Goal: Information Seeking & Learning: Understand process/instructions

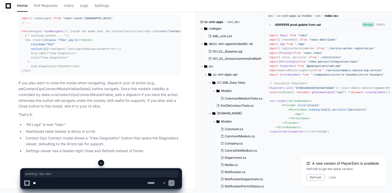
scroll to position [36218, 0]
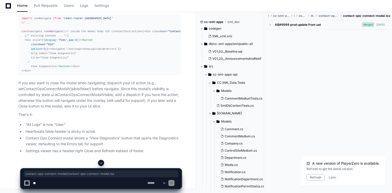
drag, startPoint x: 124, startPoint y: 67, endPoint x: 93, endPoint y: 72, distance: 30.8
click at [148, 9] on p "Import useNavigate and add a button at the bottom of the modal body:" at bounding box center [99, 6] width 163 height 6
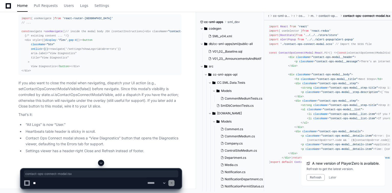
drag, startPoint x: 38, startPoint y: 73, endPoint x: 90, endPoint y: 73, distance: 52.4
copy li "contact-ops-connect-modal.tsx"
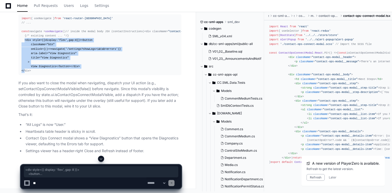
drag, startPoint x: 25, startPoint y: 90, endPoint x: 39, endPoint y: 127, distance: 39.8
click at [39, 73] on div "import { useNavigate } from 'react-router-dom' // ... const navigate = useNavig…" at bounding box center [99, 44] width 157 height 57
copy div "<div style={{ display : 'flex' , gap : 8 }}> < button className = "btn" onClick…"
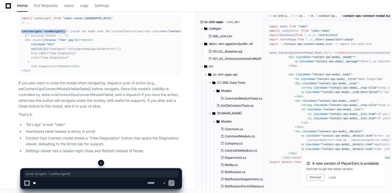
drag, startPoint x: 60, startPoint y: 68, endPoint x: 7, endPoint y: 67, distance: 52.7
copy div "const navigate = useNavigate ()"
drag, startPoint x: 32, startPoint y: 65, endPoint x: 77, endPoint y: 64, distance: 44.8
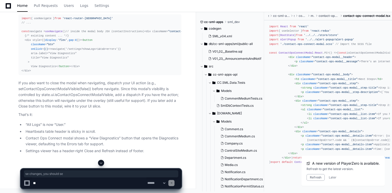
drag, startPoint x: 30, startPoint y: 74, endPoint x: 123, endPoint y: 75, distance: 93.1
